Goal: Information Seeking & Learning: Learn about a topic

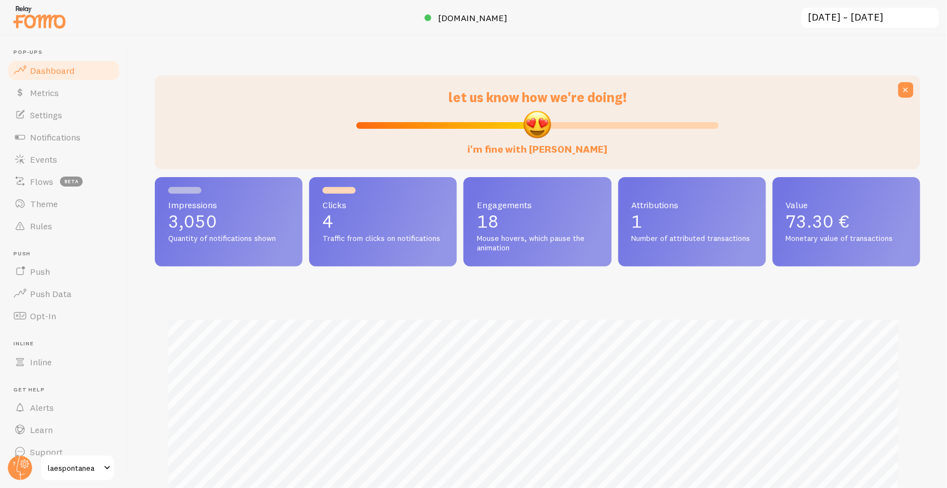
scroll to position [291, 756]
click at [26, 462] on circle at bounding box center [20, 468] width 24 height 24
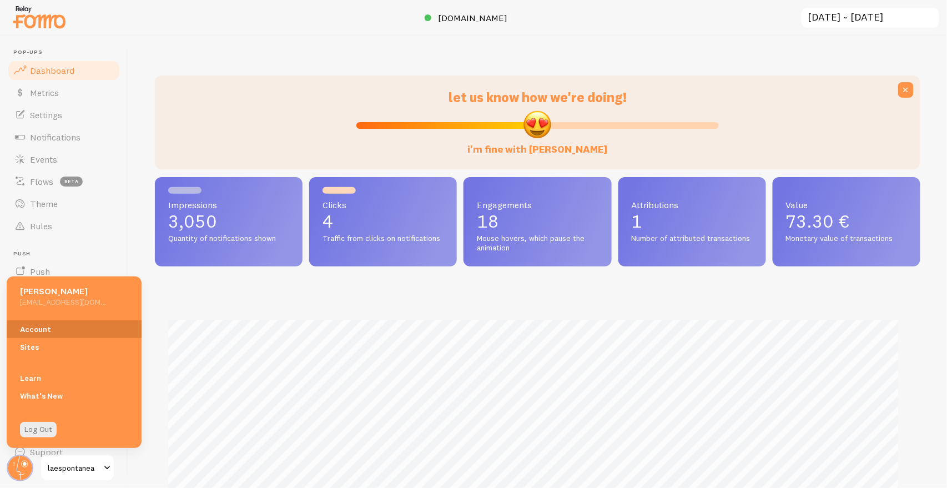
click at [37, 326] on link "Account" at bounding box center [74, 329] width 135 height 18
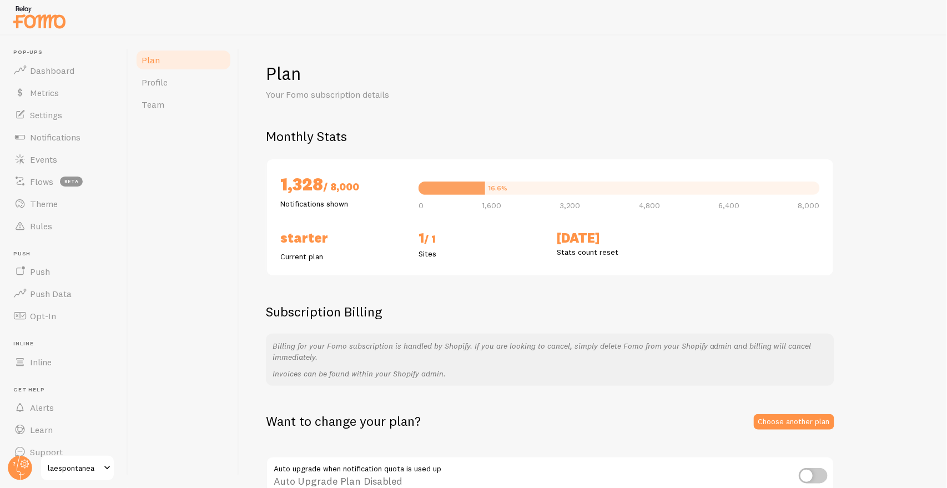
scroll to position [61, 0]
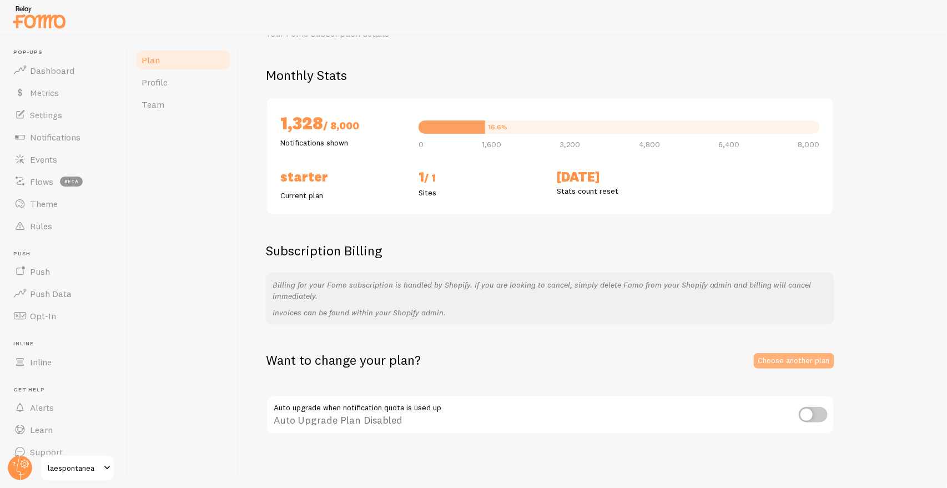
click at [790, 358] on link "Choose another plan" at bounding box center [794, 361] width 80 height 16
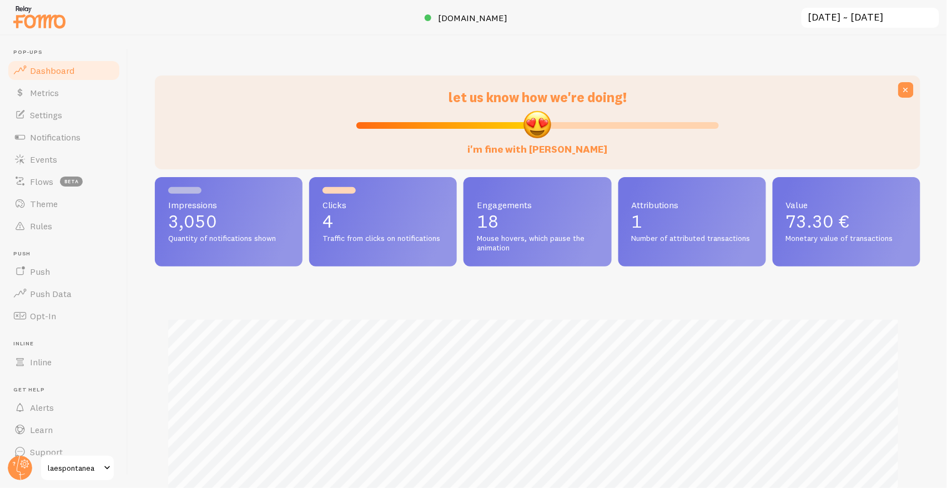
scroll to position [291, 756]
click at [22, 478] on circle at bounding box center [20, 468] width 24 height 24
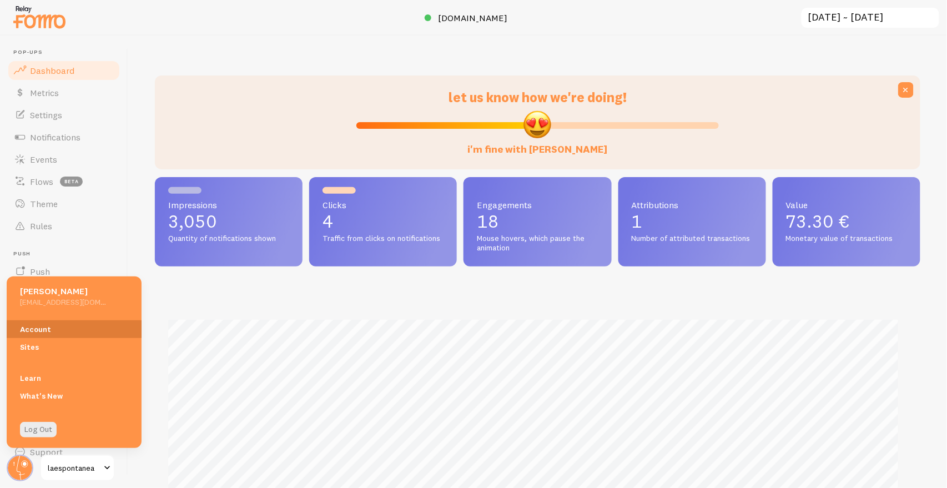
click at [37, 329] on link "Account" at bounding box center [74, 329] width 135 height 18
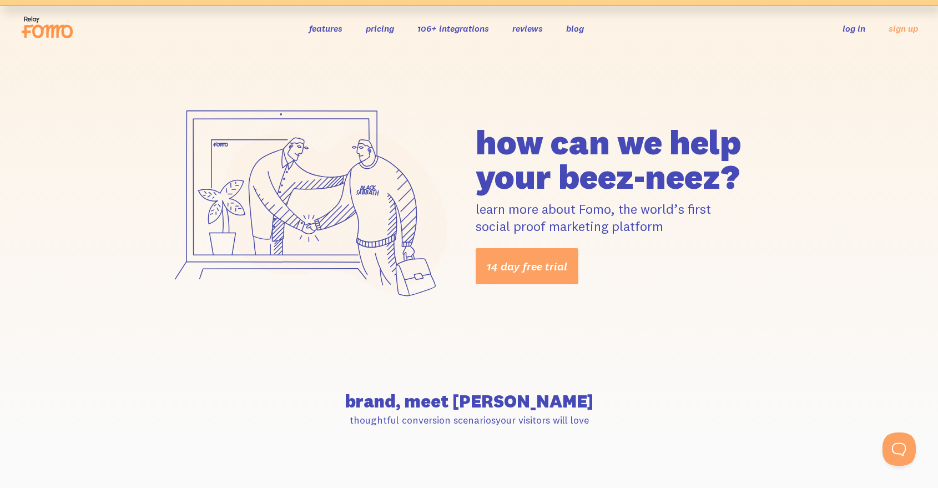
click at [390, 29] on link "pricing" at bounding box center [380, 28] width 28 height 11
